Goal: Find specific page/section: Find specific page/section

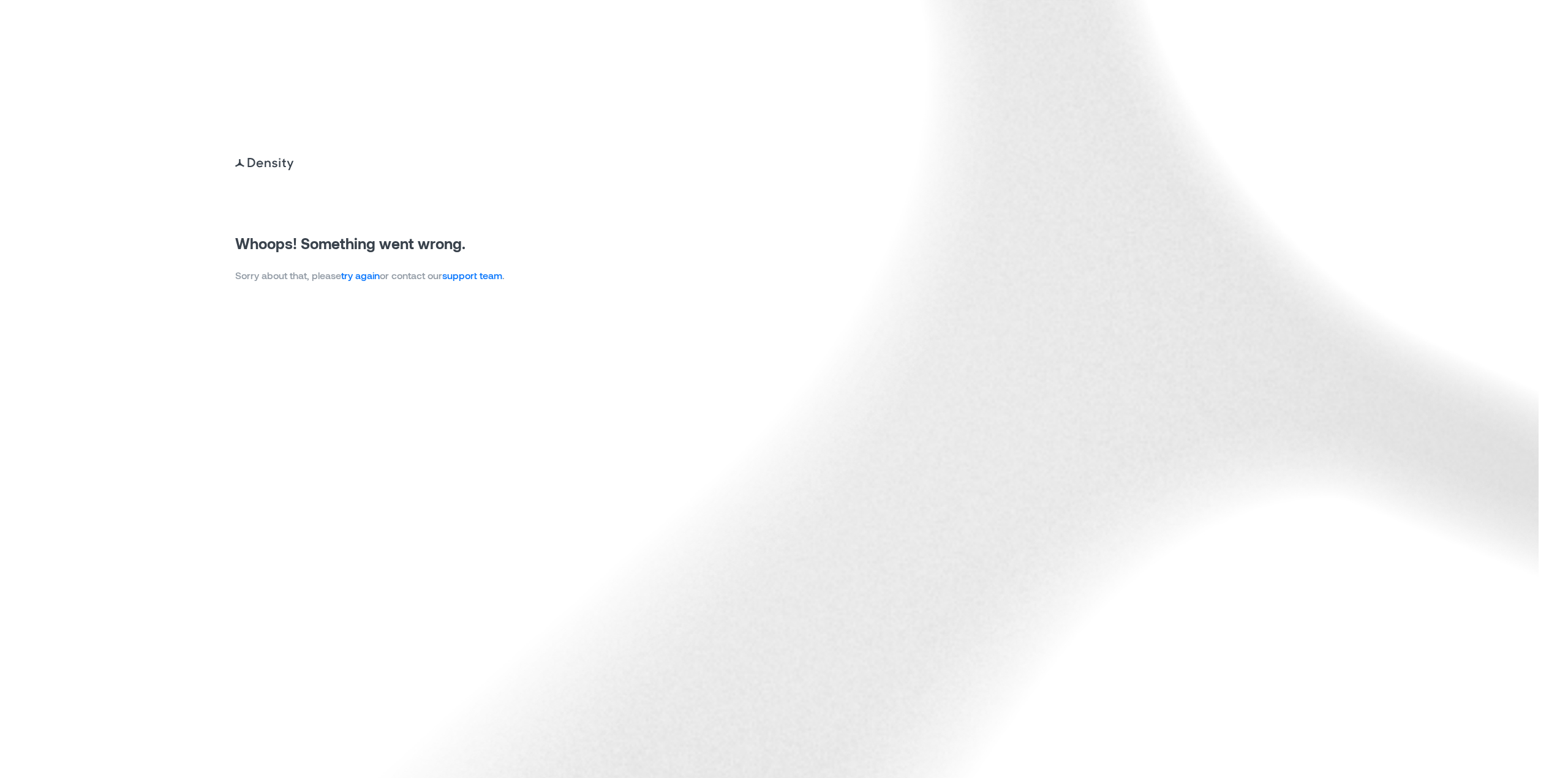
click at [353, 277] on link "try again" at bounding box center [360, 275] width 39 height 12
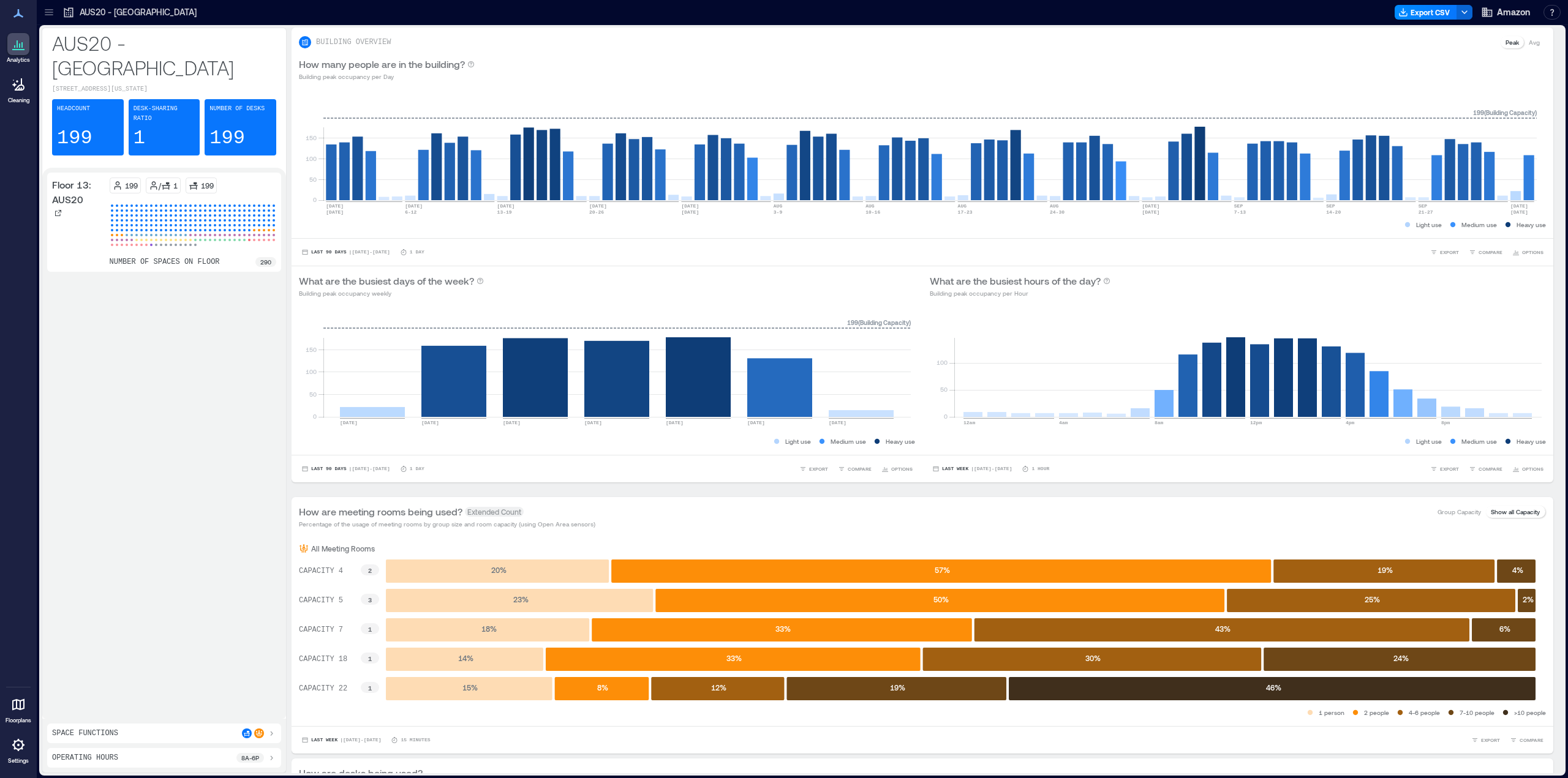
click at [50, 14] on icon at bounding box center [49, 14] width 8 height 1
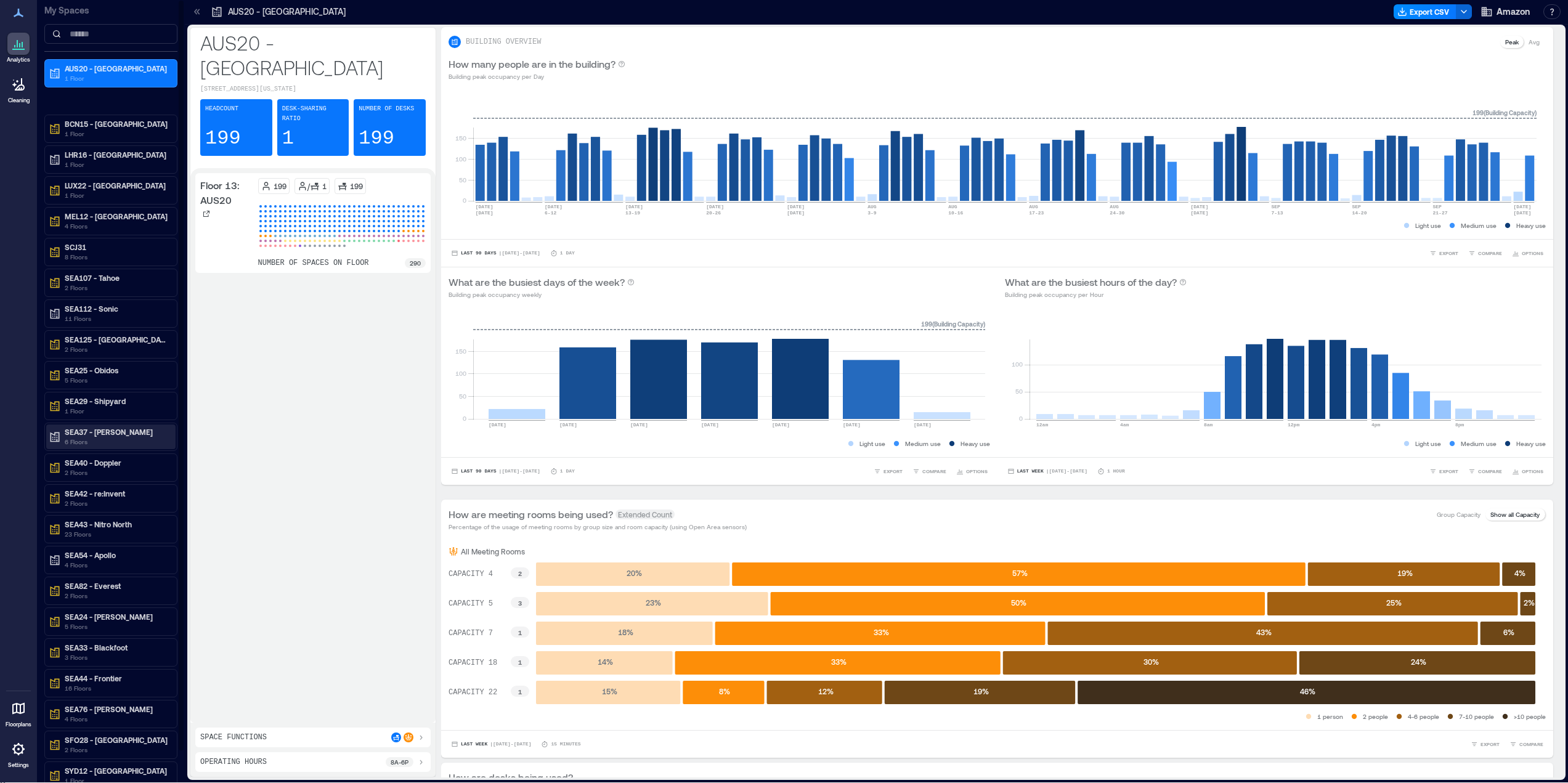
click at [107, 438] on p "6 Floors" at bounding box center [117, 441] width 104 height 10
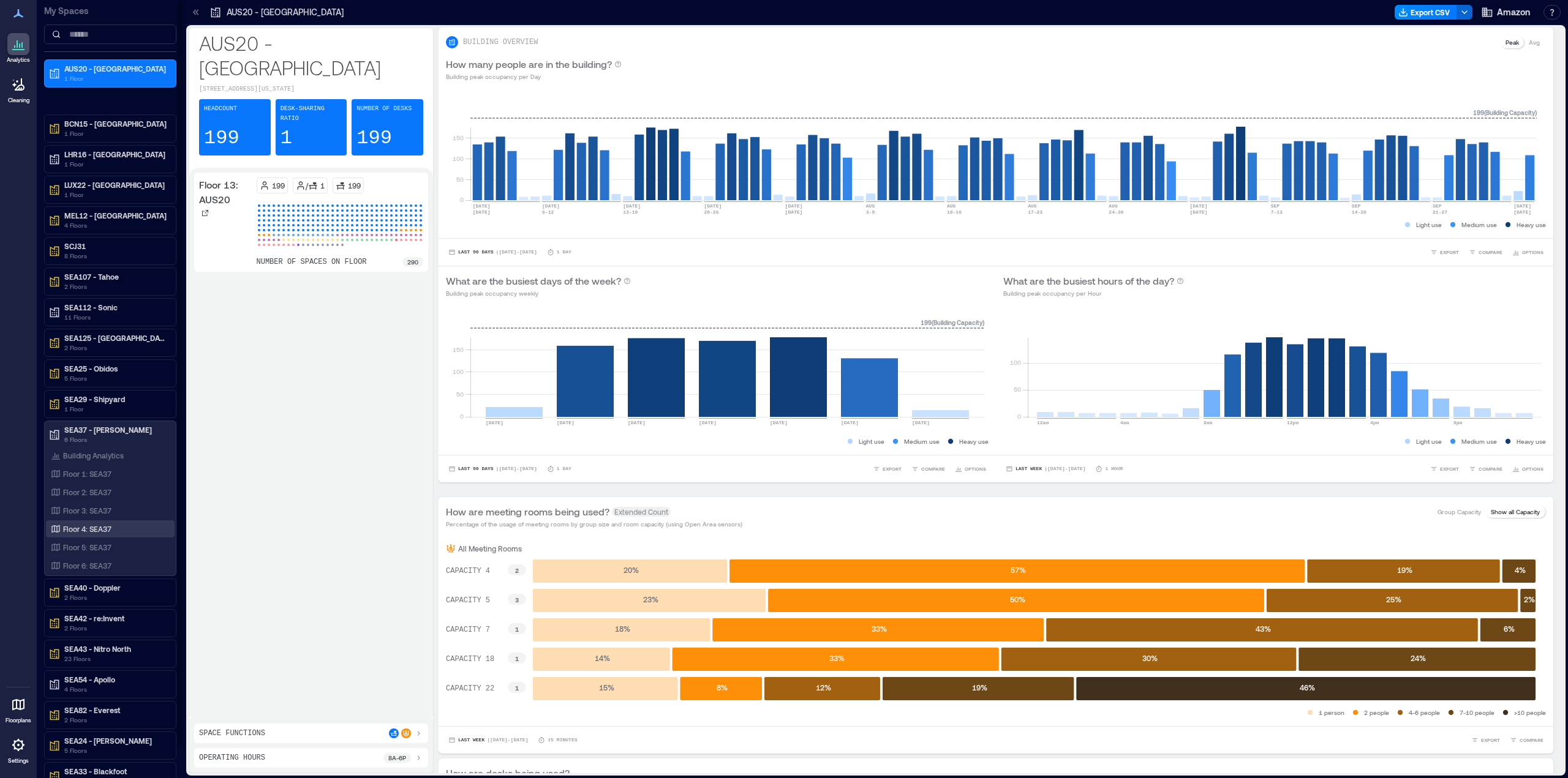
click at [96, 531] on p "Floor 4: SEA37" at bounding box center [87, 529] width 48 height 10
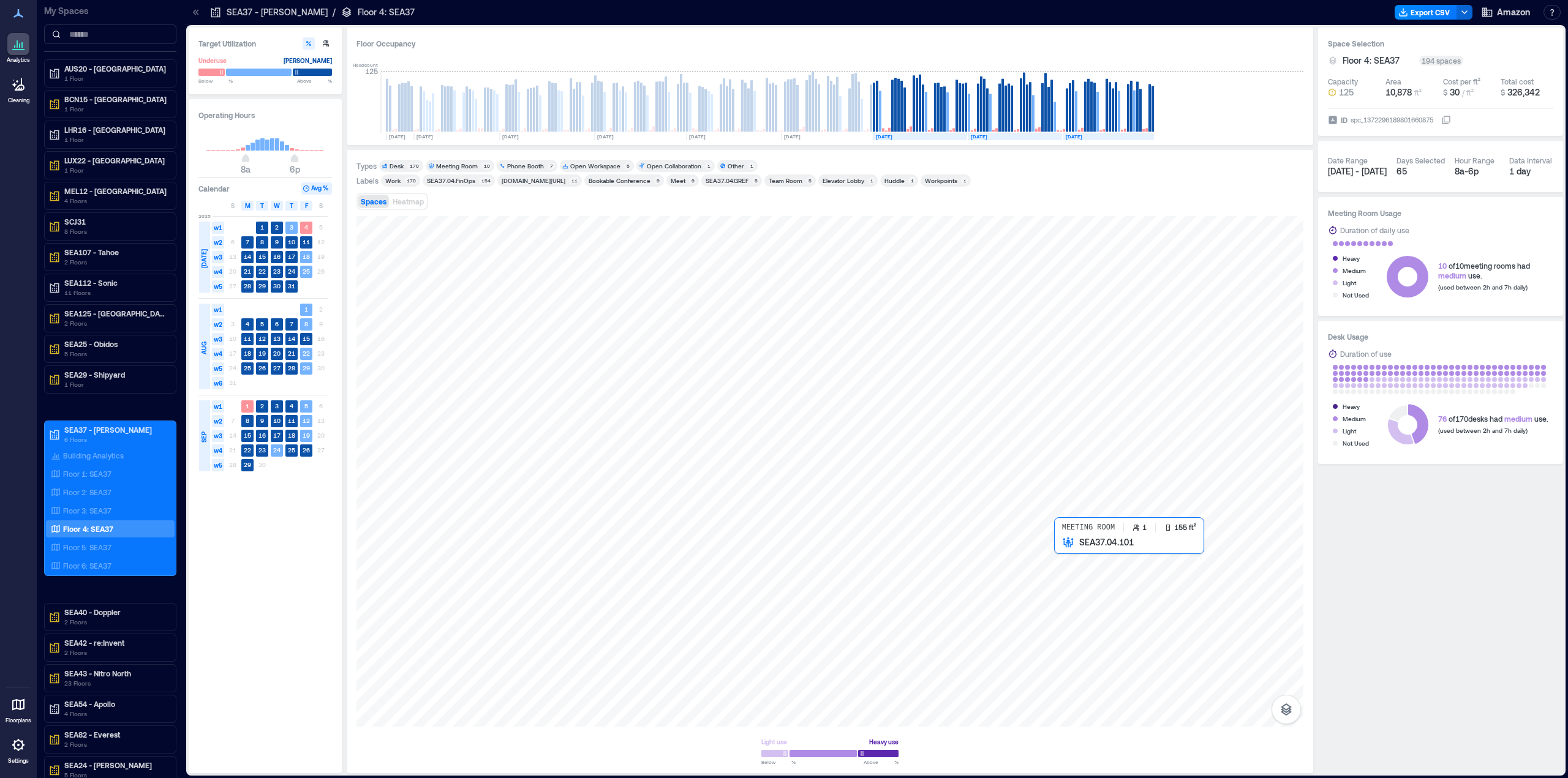
click at [1070, 578] on div at bounding box center [829, 471] width 947 height 511
